Goal: Obtain resource: Download file/media

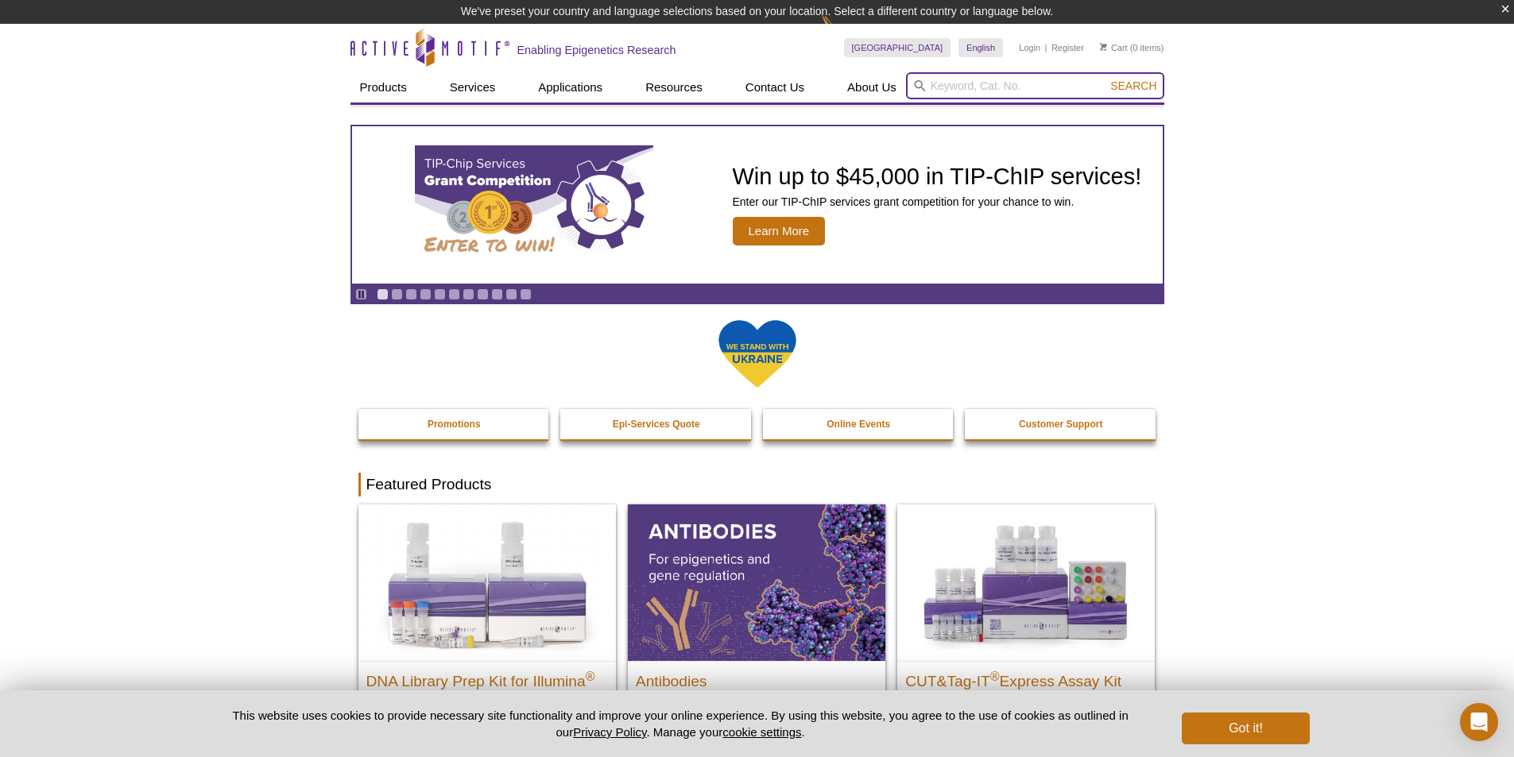
click at [970, 81] on input "search" at bounding box center [1035, 85] width 258 height 27
paste input "43296"
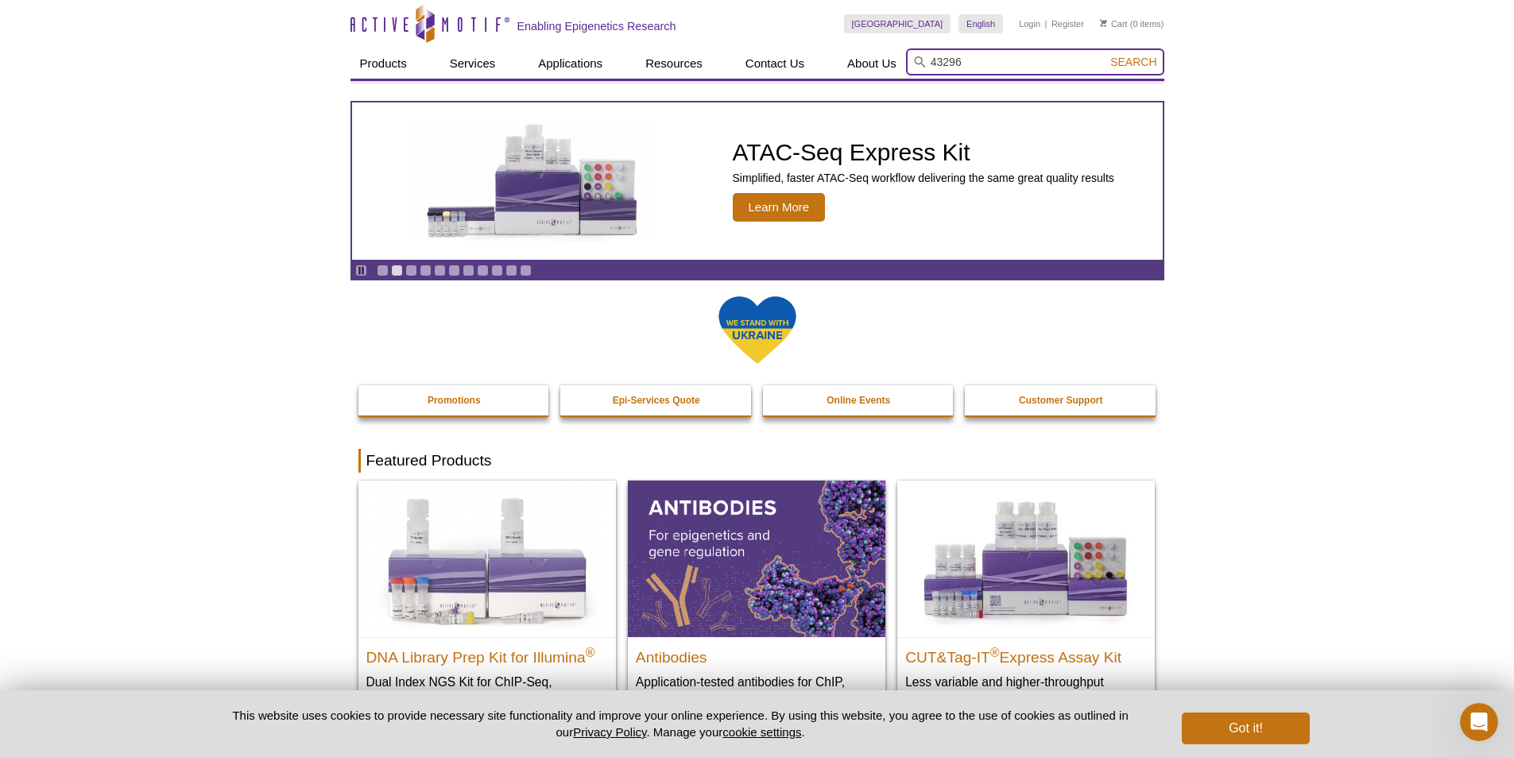
type input "43296"
click at [1135, 68] on span "Search" at bounding box center [1133, 62] width 46 height 13
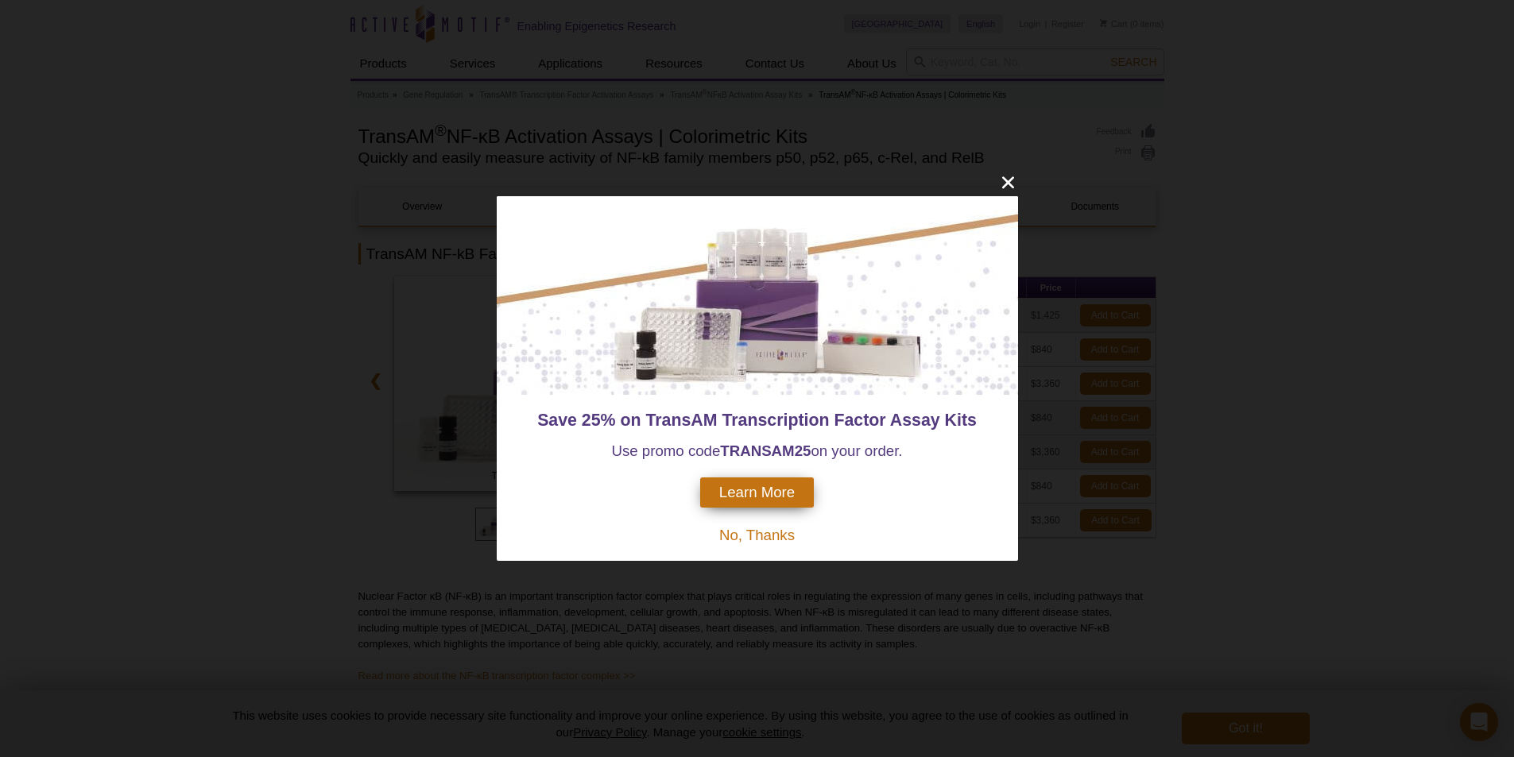
click at [746, 541] on span "No, Thanks" at bounding box center [756, 535] width 75 height 17
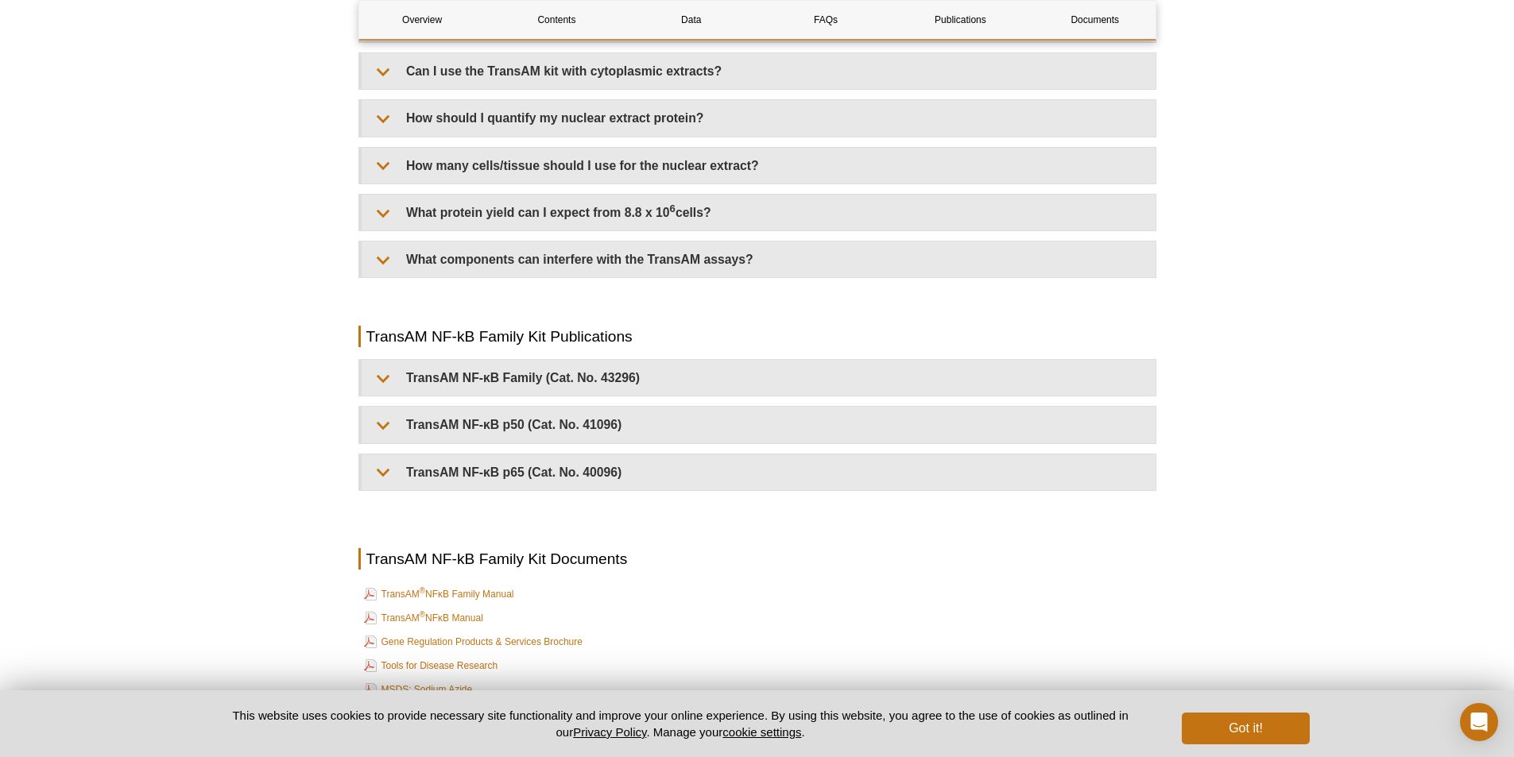
scroll to position [3576, 0]
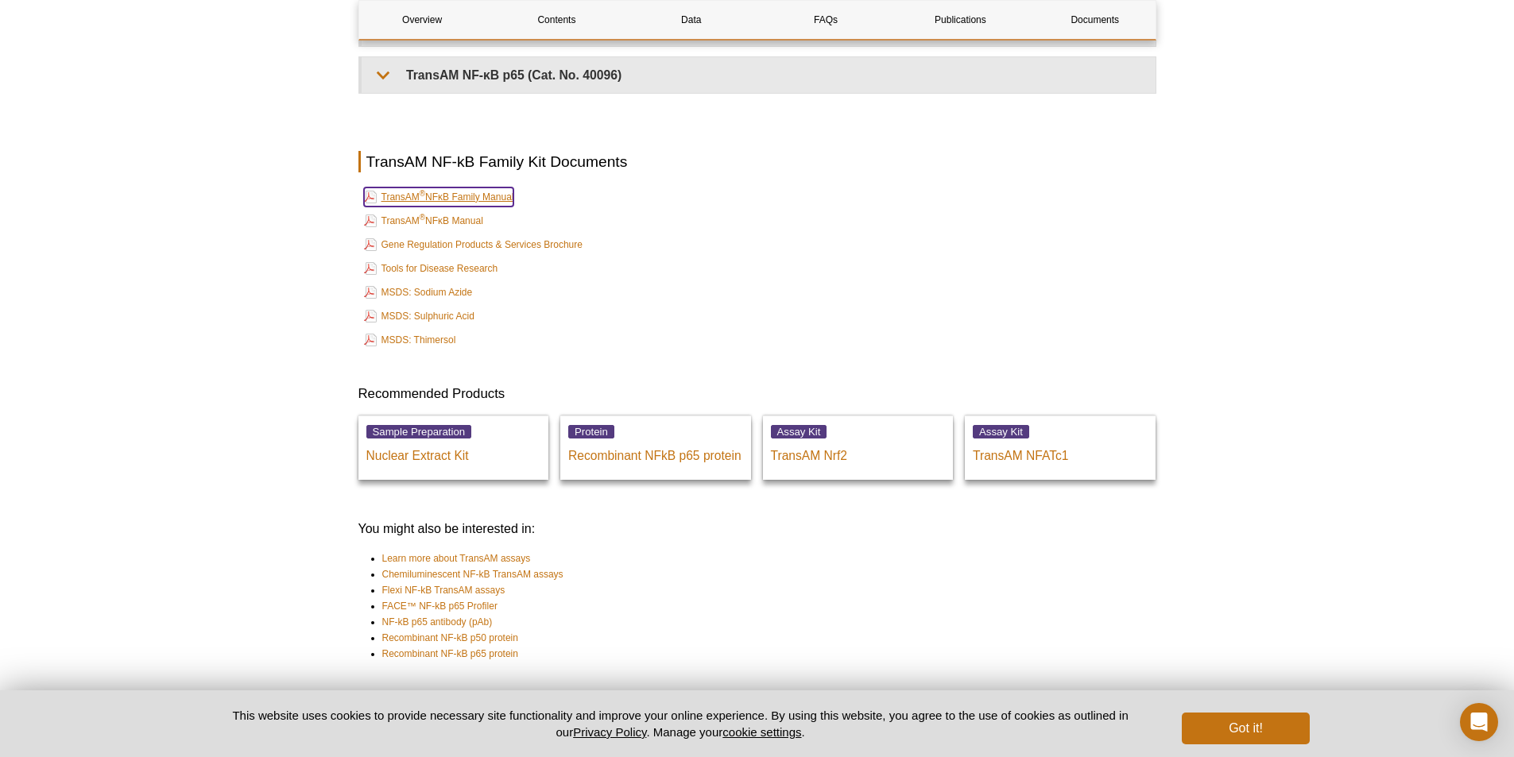
click at [505, 203] on link "TransAM ® NFκB Family Manual" at bounding box center [439, 197] width 150 height 19
